Goal: Task Accomplishment & Management: Complete application form

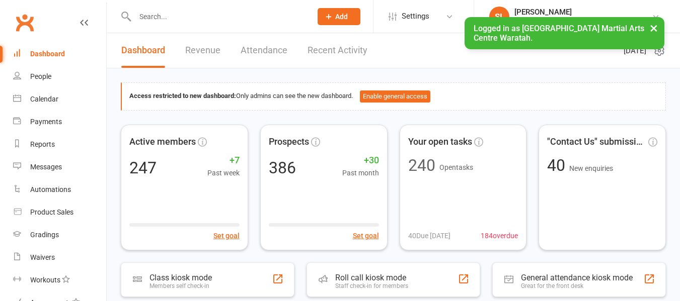
click at [340, 14] on button "Add" at bounding box center [339, 16] width 43 height 17
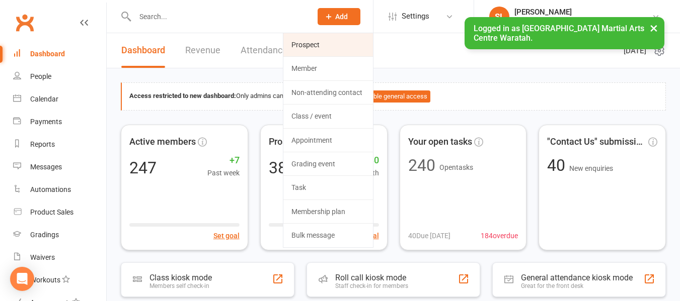
click at [313, 43] on link "Prospect" at bounding box center [328, 44] width 90 height 23
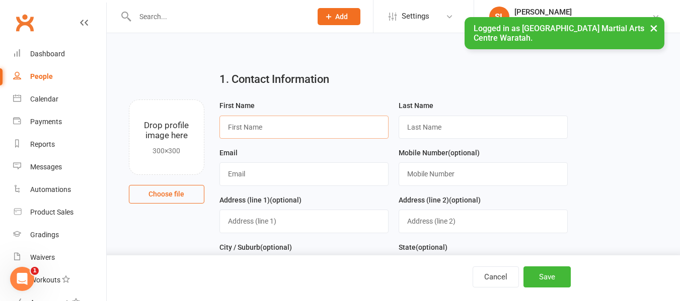
click at [271, 126] on input "text" at bounding box center [303, 127] width 169 height 23
type input "Scout"
click at [456, 129] on input "text" at bounding box center [483, 127] width 169 height 23
type input "Haywood"
drag, startPoint x: 263, startPoint y: 178, endPoint x: 462, endPoint y: 249, distance: 210.8
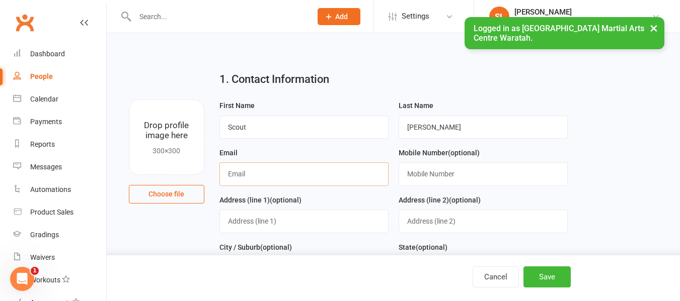
click at [263, 177] on input "text" at bounding box center [303, 174] width 169 height 23
type input "[EMAIL_ADDRESS][PERSON_NAME][DOMAIN_NAME]"
click at [540, 279] on button "Save" at bounding box center [546, 277] width 47 height 21
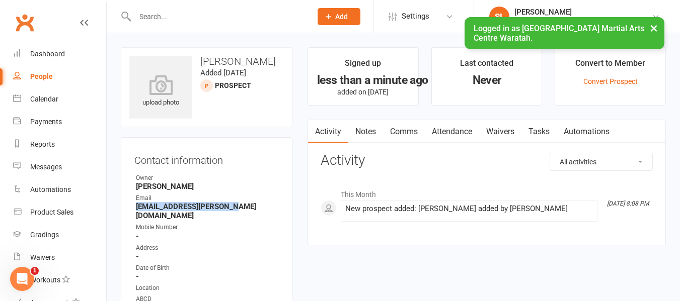
drag, startPoint x: 136, startPoint y: 204, endPoint x: 236, endPoint y: 209, distance: 99.8
click at [236, 209] on strong "[EMAIL_ADDRESS][PERSON_NAME][DOMAIN_NAME]" at bounding box center [207, 211] width 143 height 18
copy strong "[EMAIL_ADDRESS][PERSON_NAME][DOMAIN_NAME]"
click at [348, 13] on span "Add" at bounding box center [341, 17] width 13 height 8
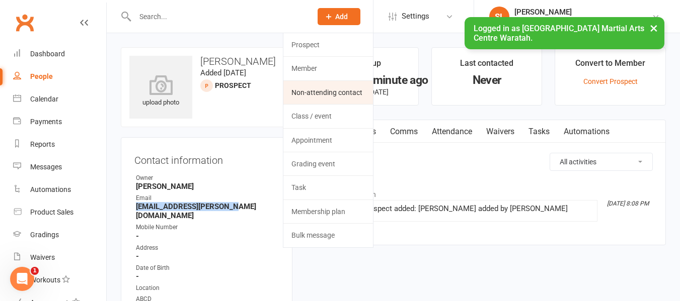
click at [323, 94] on link "Non-attending contact" at bounding box center [328, 92] width 90 height 23
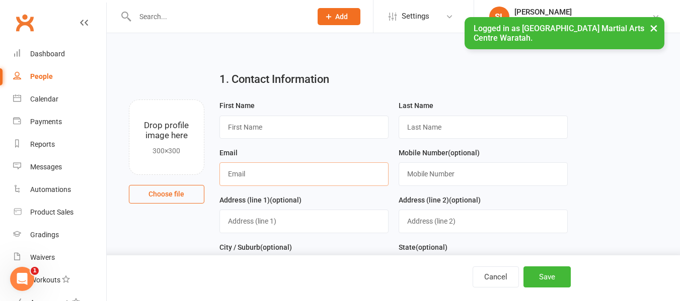
click at [238, 178] on input "text" at bounding box center [303, 174] width 169 height 23
paste input "[EMAIL_ADDRESS][PERSON_NAME][DOMAIN_NAME]"
type input "[EMAIL_ADDRESS][PERSON_NAME][DOMAIN_NAME]"
click at [264, 131] on input "text" at bounding box center [303, 127] width 169 height 23
type input "William"
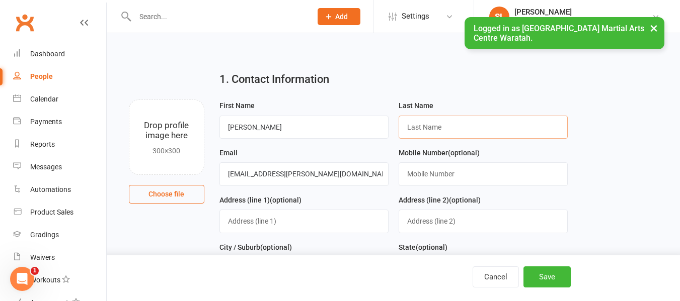
click at [429, 130] on input "text" at bounding box center [483, 127] width 169 height 23
type input "Haywood"
click at [547, 278] on button "Save" at bounding box center [546, 277] width 47 height 21
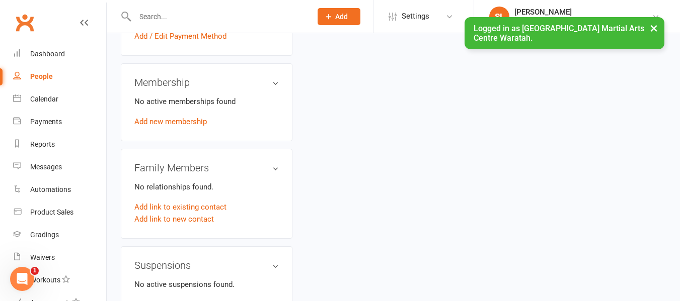
scroll to position [403, 0]
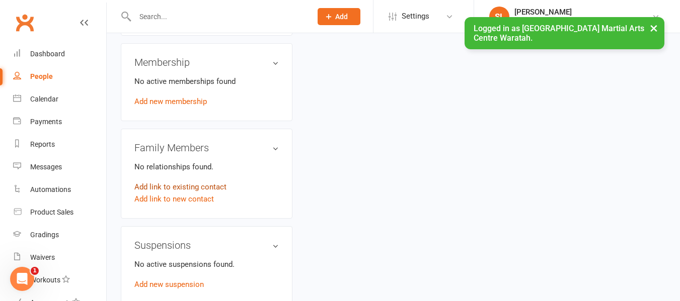
click at [185, 181] on link "Add link to existing contact" at bounding box center [180, 187] width 92 height 12
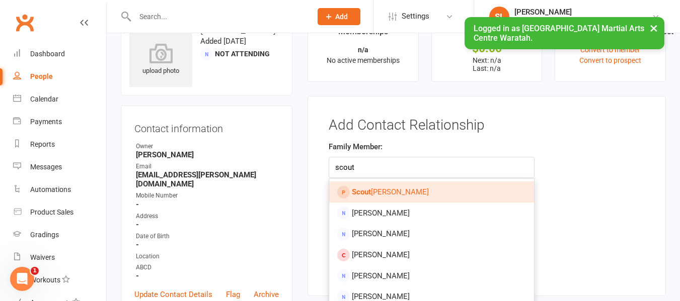
type input "scout"
click at [373, 194] on span "Scout Haywood" at bounding box center [390, 192] width 77 height 9
type input "[PERSON_NAME]"
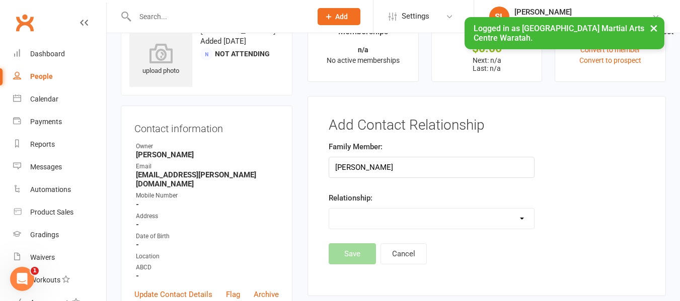
click at [366, 219] on select "Parent / Guardian Child Sibling (parent not in system) Spouse / Partner Cousin …" at bounding box center [431, 219] width 205 height 20
select select "1"
click at [329, 209] on select "Parent / Guardian Child Sibling (parent not in system) Spouse / Partner Cousin …" at bounding box center [431, 219] width 205 height 20
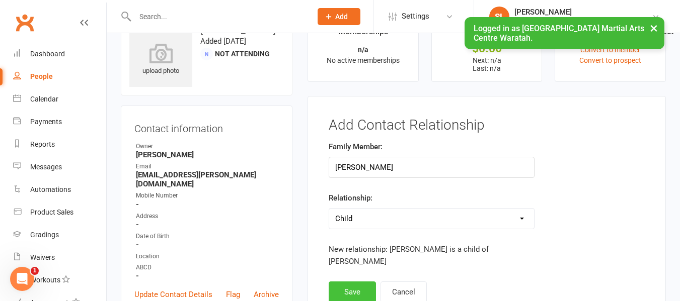
click at [350, 290] on button "Save" at bounding box center [352, 292] width 47 height 21
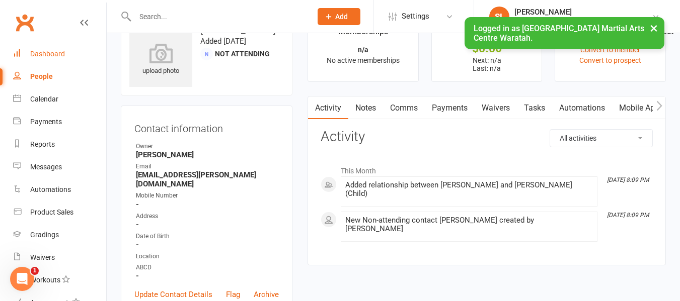
click at [52, 53] on div "Dashboard" at bounding box center [47, 54] width 35 height 8
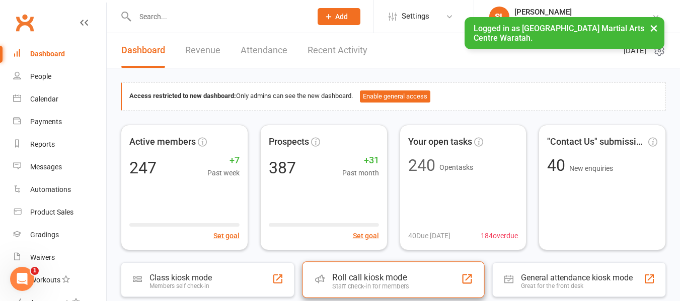
click at [359, 283] on div "Staff check-in for members" at bounding box center [370, 287] width 77 height 8
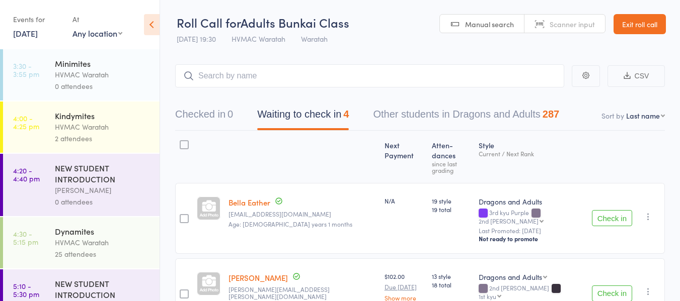
click at [26, 33] on link "11 Sep, 2025" at bounding box center [25, 33] width 25 height 11
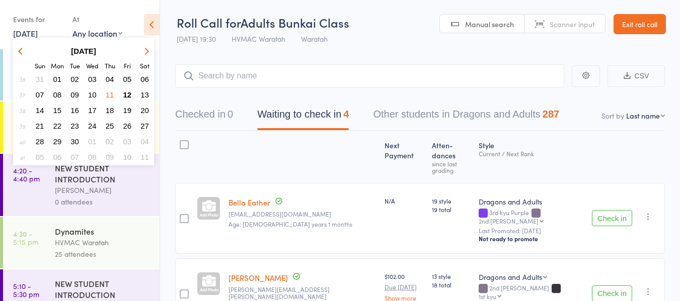
click at [144, 65] on small "Sat" at bounding box center [145, 65] width 10 height 9
click at [148, 91] on span "13" at bounding box center [144, 95] width 9 height 9
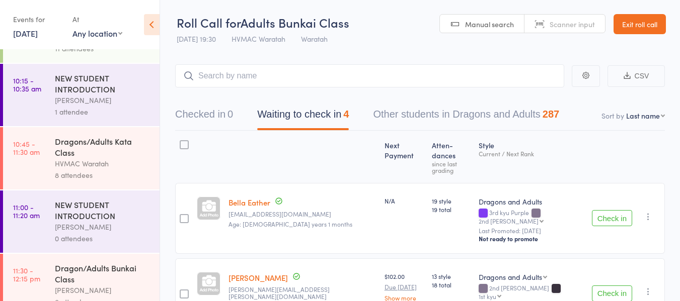
scroll to position [151, 0]
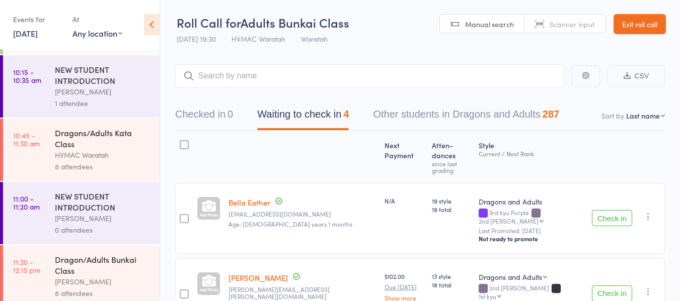
click at [119, 203] on div "NEW STUDENT INTRODUCTION" at bounding box center [103, 202] width 96 height 22
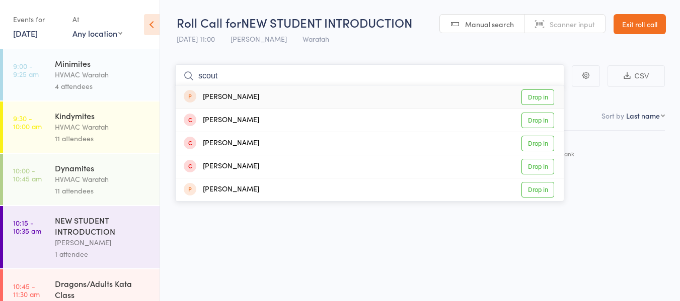
type input "scout"
click at [537, 96] on link "Drop in" at bounding box center [537, 98] width 33 height 16
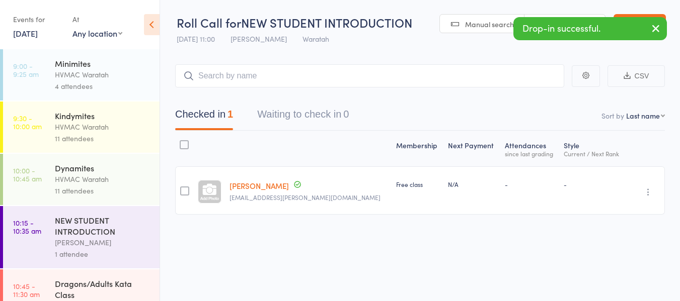
click at [652, 29] on icon "button" at bounding box center [656, 28] width 12 height 13
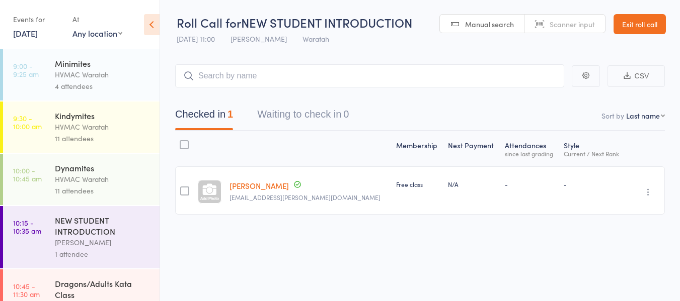
click at [652, 23] on link "Exit roll call" at bounding box center [640, 24] width 52 height 20
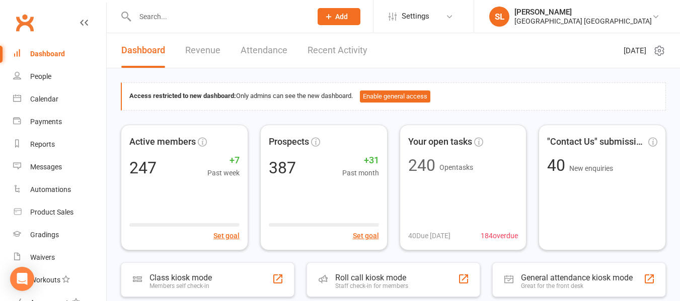
click at [196, 16] on input "text" at bounding box center [218, 17] width 173 height 14
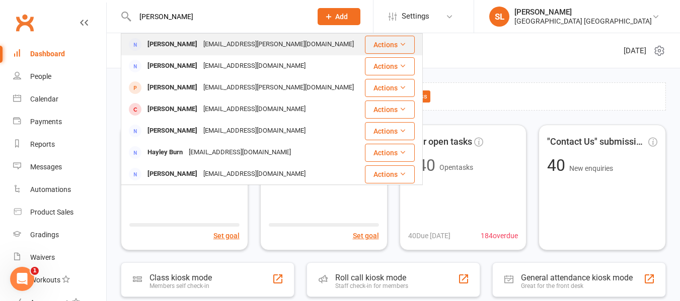
type input "[PERSON_NAME]"
click at [181, 42] on div "[PERSON_NAME]" at bounding box center [172, 44] width 56 height 15
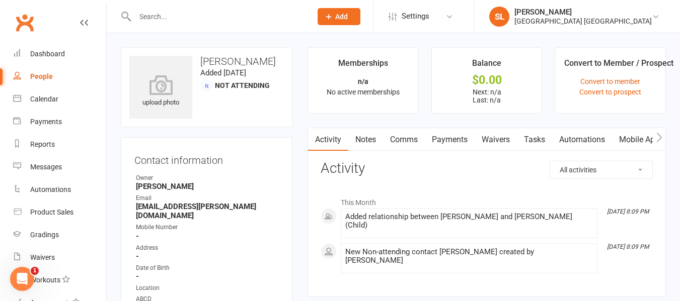
click at [495, 140] on link "Waivers" at bounding box center [496, 139] width 42 height 23
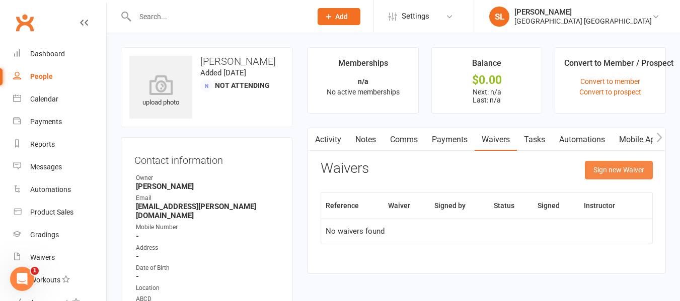
click at [612, 167] on button "Sign new Waiver" at bounding box center [619, 170] width 68 height 18
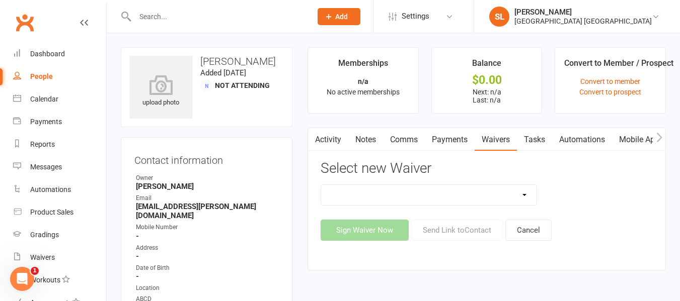
click at [467, 195] on select "Cancellation Form Membership Form Membership Form Family Membership Form Fight …" at bounding box center [428, 195] width 215 height 20
select select "5560"
click at [321, 185] on select "Cancellation Form Membership Form Membership Form Family Membership Form Fight …" at bounding box center [428, 195] width 215 height 20
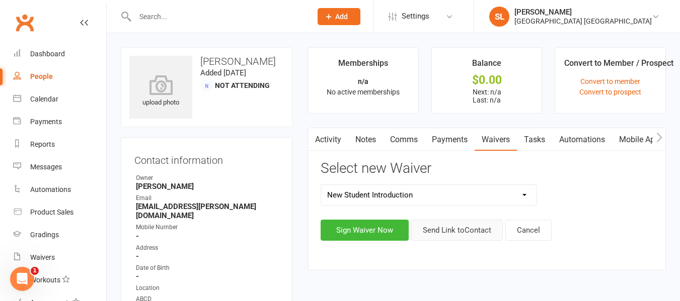
click at [451, 232] on button "Send Link to Contact" at bounding box center [457, 230] width 92 height 21
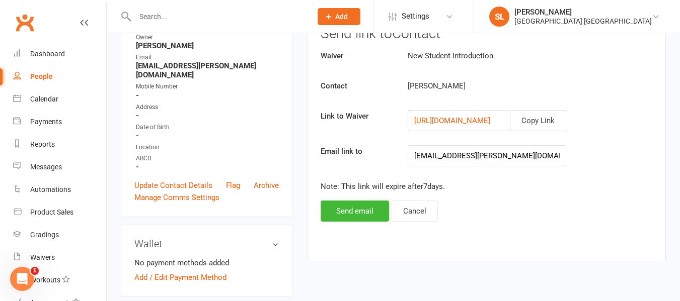
scroll to position [151, 0]
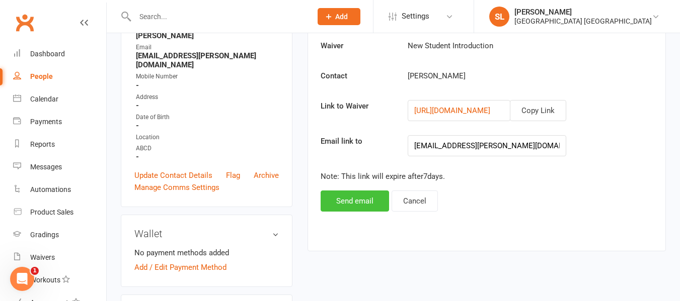
click at [369, 199] on button "Send email" at bounding box center [355, 201] width 68 height 21
